Goal: Participate in discussion: Engage in conversation with other users on a specific topic

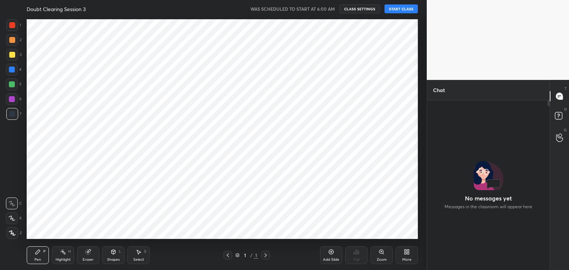
scroll to position [2, 2]
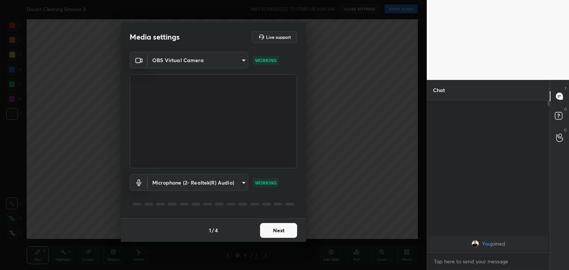
click at [277, 233] on button "Next" at bounding box center [278, 230] width 37 height 15
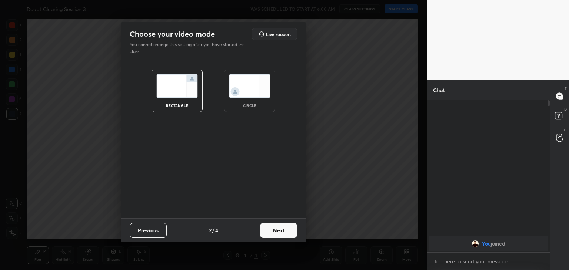
click at [243, 84] on img at bounding box center [249, 85] width 41 height 23
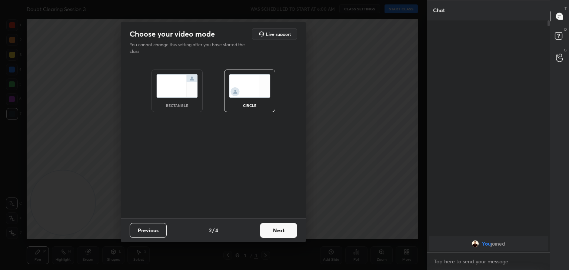
click at [278, 227] on button "Next" at bounding box center [278, 230] width 37 height 15
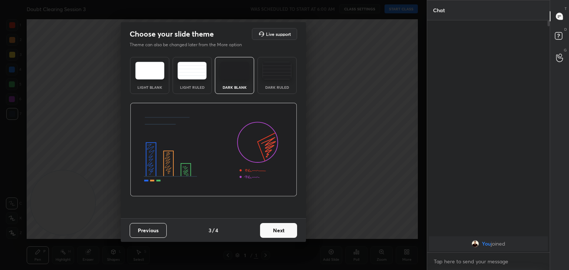
click at [278, 227] on button "Next" at bounding box center [278, 230] width 37 height 15
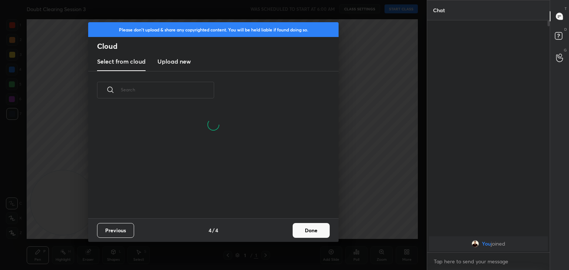
click at [310, 231] on button "Done" at bounding box center [311, 230] width 37 height 15
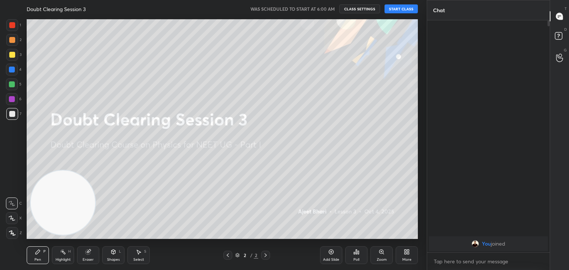
click at [402, 7] on button "START CLASS" at bounding box center [400, 8] width 33 height 9
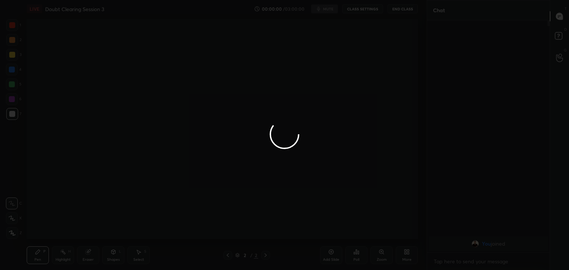
type textarea "x"
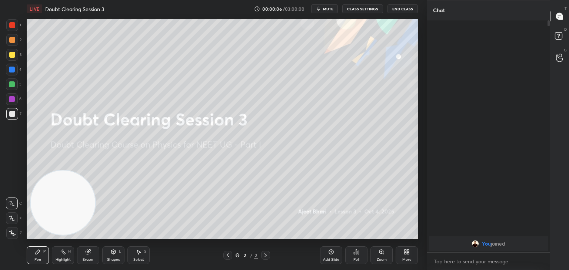
click at [327, 8] on span "mute" at bounding box center [328, 8] width 10 height 5
click at [497, 211] on div "You joined" at bounding box center [488, 136] width 123 height 232
click at [363, 9] on button "CLASS SETTINGS" at bounding box center [362, 8] width 41 height 9
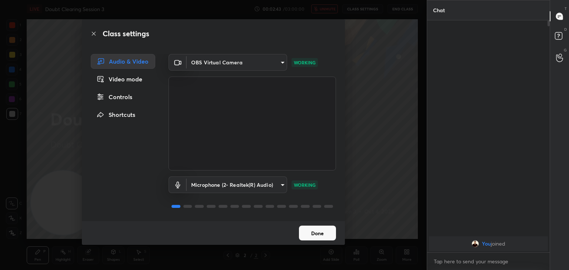
click at [124, 93] on div "Controls" at bounding box center [123, 97] width 64 height 15
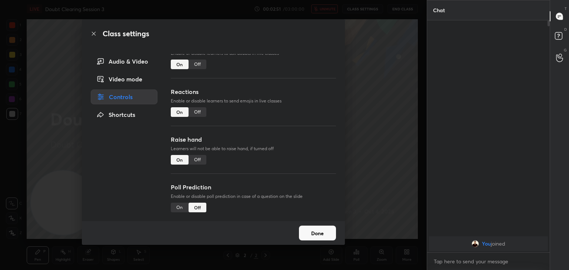
scroll to position [0, 0]
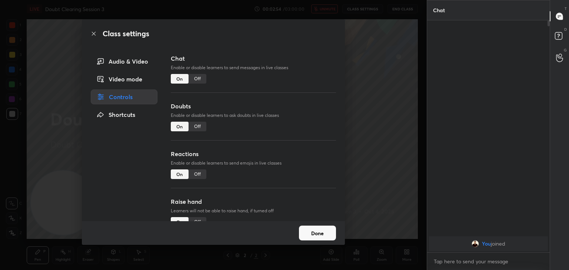
click at [315, 230] on button "Done" at bounding box center [317, 233] width 37 height 15
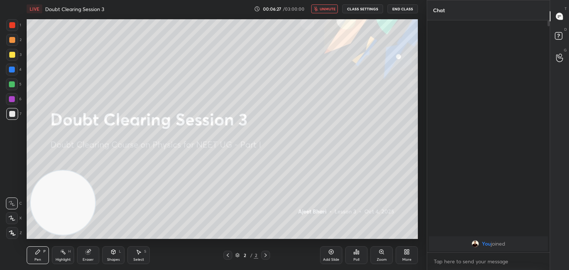
click at [371, 8] on button "CLASS SETTINGS" at bounding box center [362, 8] width 41 height 9
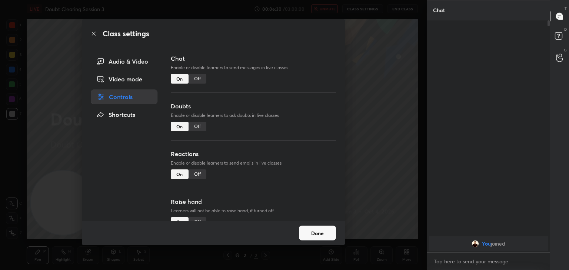
click at [199, 77] on div "Off" at bounding box center [198, 79] width 18 height 10
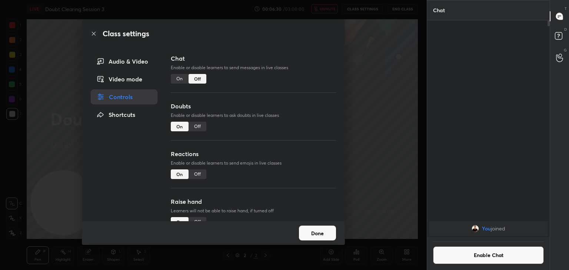
scroll to position [3, 2]
click at [197, 124] on div "Off" at bounding box center [198, 127] width 18 height 10
click at [319, 232] on button "Done" at bounding box center [317, 233] width 37 height 15
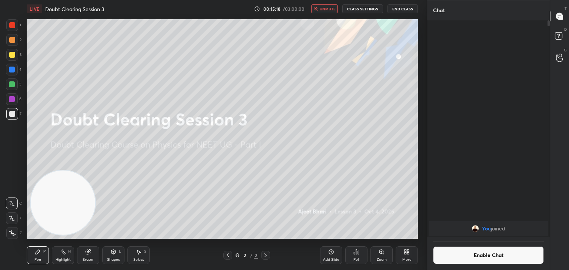
scroll to position [215, 120]
click at [372, 6] on button "CLASS SETTINGS" at bounding box center [362, 8] width 41 height 9
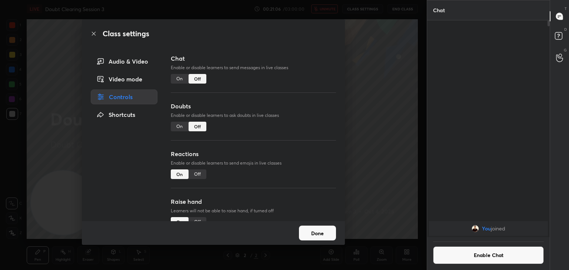
click at [179, 76] on div "On" at bounding box center [180, 79] width 18 height 10
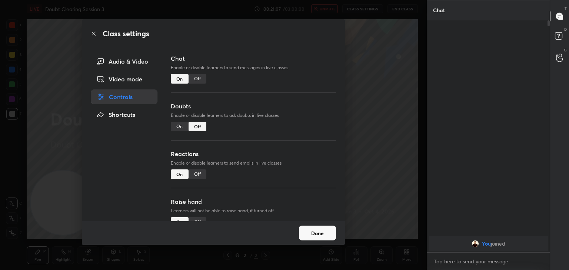
scroll to position [230, 120]
click at [176, 123] on div "On" at bounding box center [180, 127] width 18 height 10
type textarea "x"
click at [319, 233] on button "Done" at bounding box center [317, 233] width 37 height 15
